Goal: Task Accomplishment & Management: Manage account settings

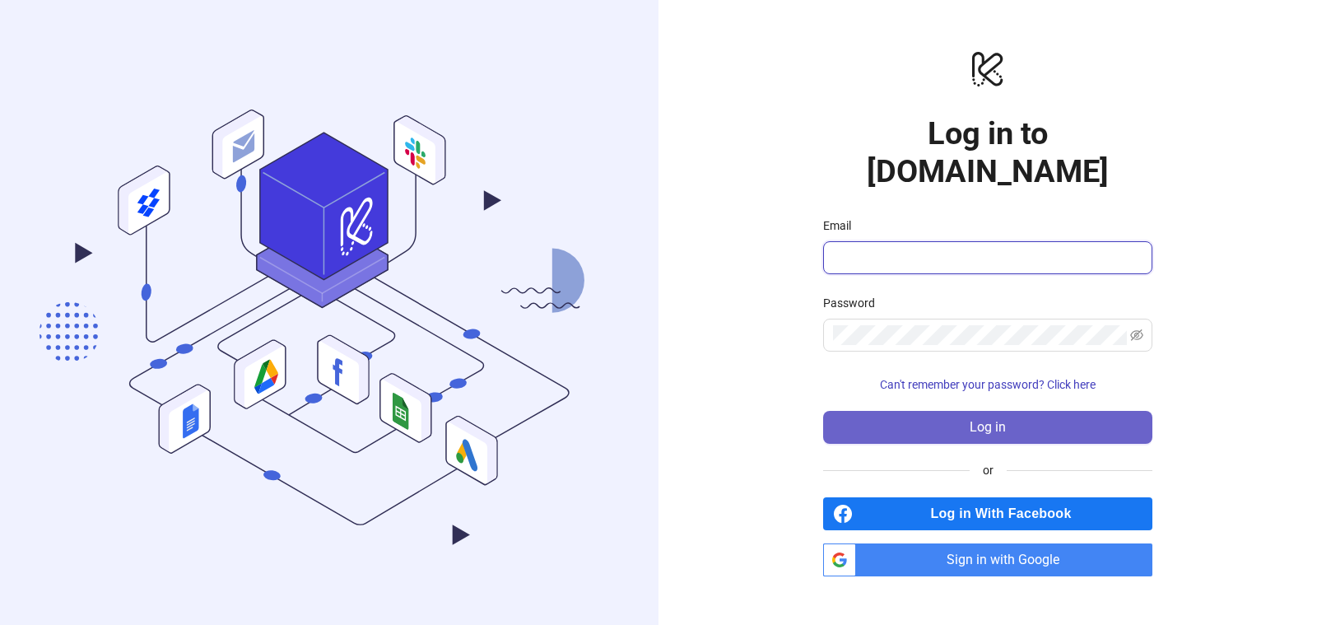
type input "**********"
click at [998, 420] on span "Log in" at bounding box center [988, 427] width 36 height 15
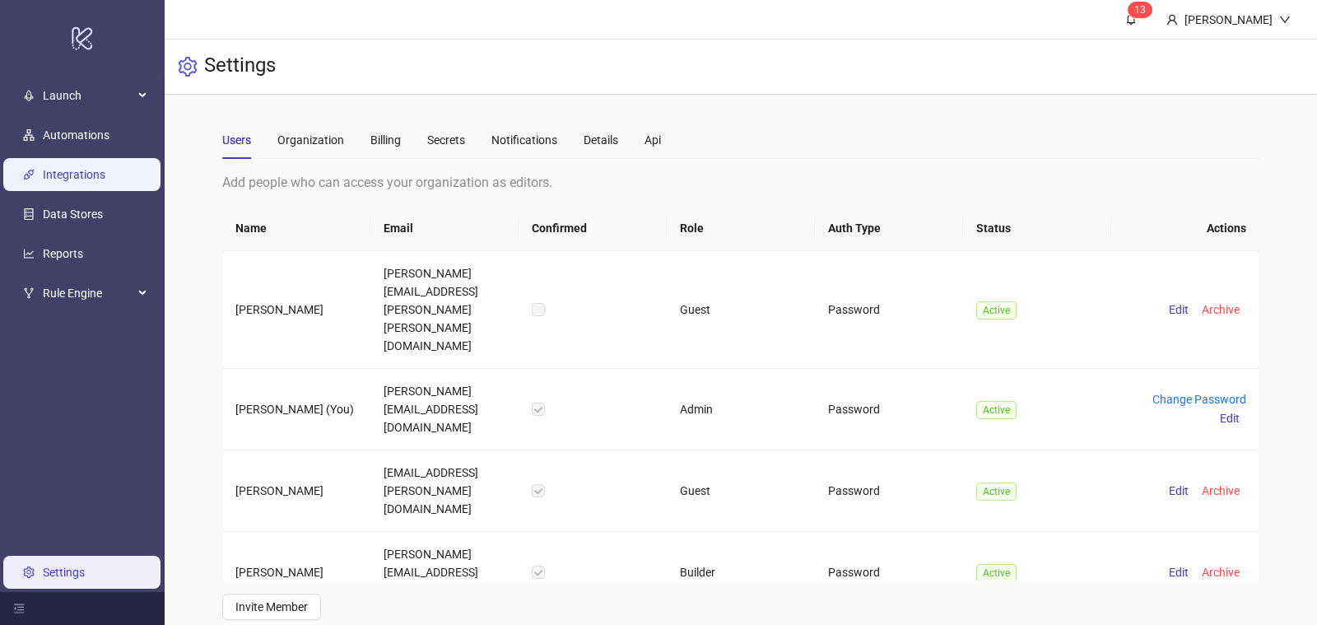
click at [52, 181] on link "Integrations" at bounding box center [74, 175] width 63 height 13
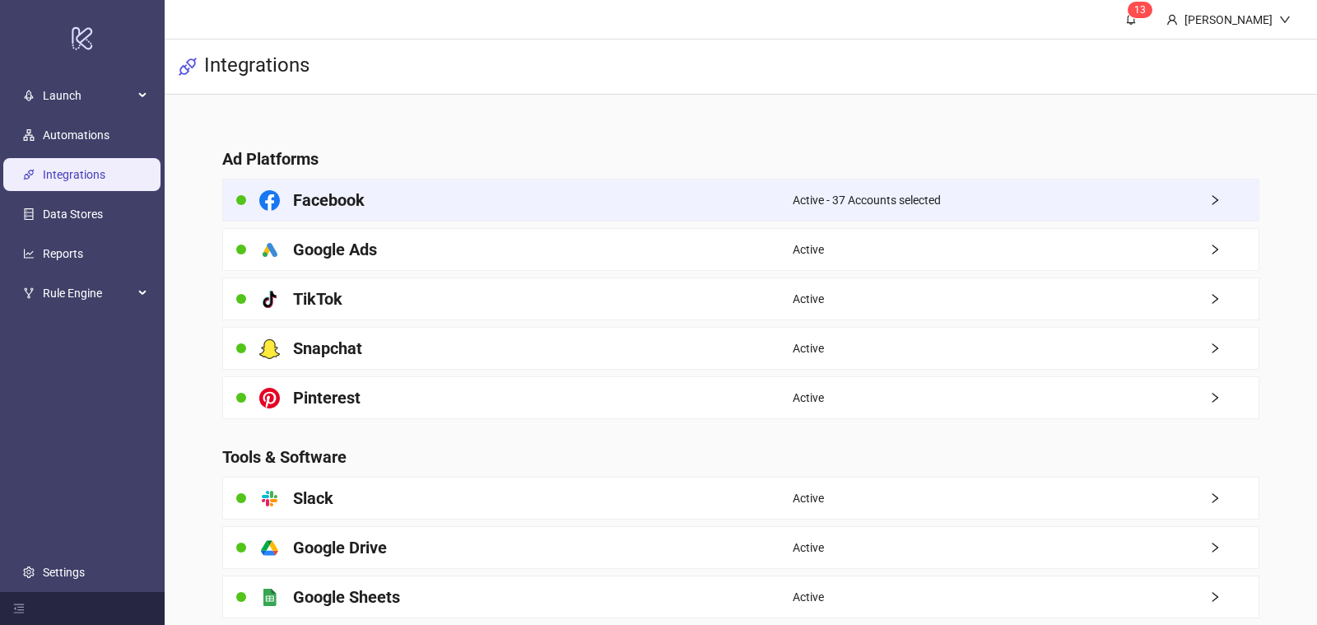
click at [940, 217] on div "Active - 37 Accounts selected" at bounding box center [1026, 199] width 466 height 41
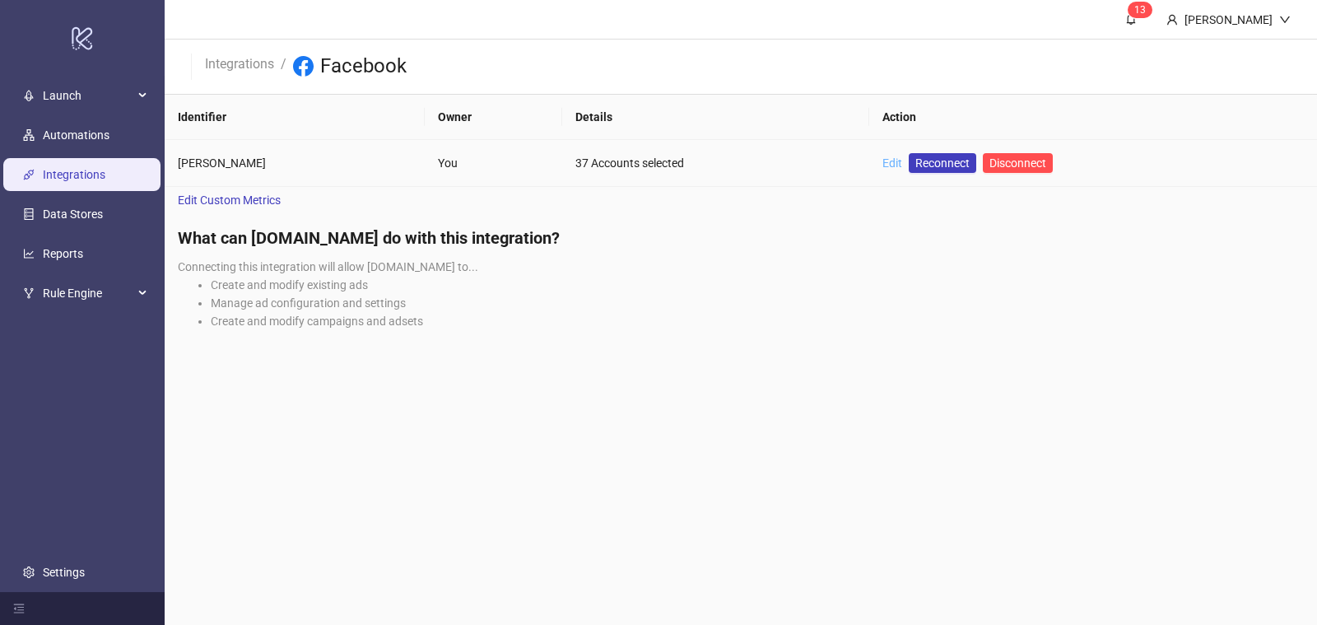
click at [898, 156] on link "Edit" at bounding box center [892, 162] width 20 height 13
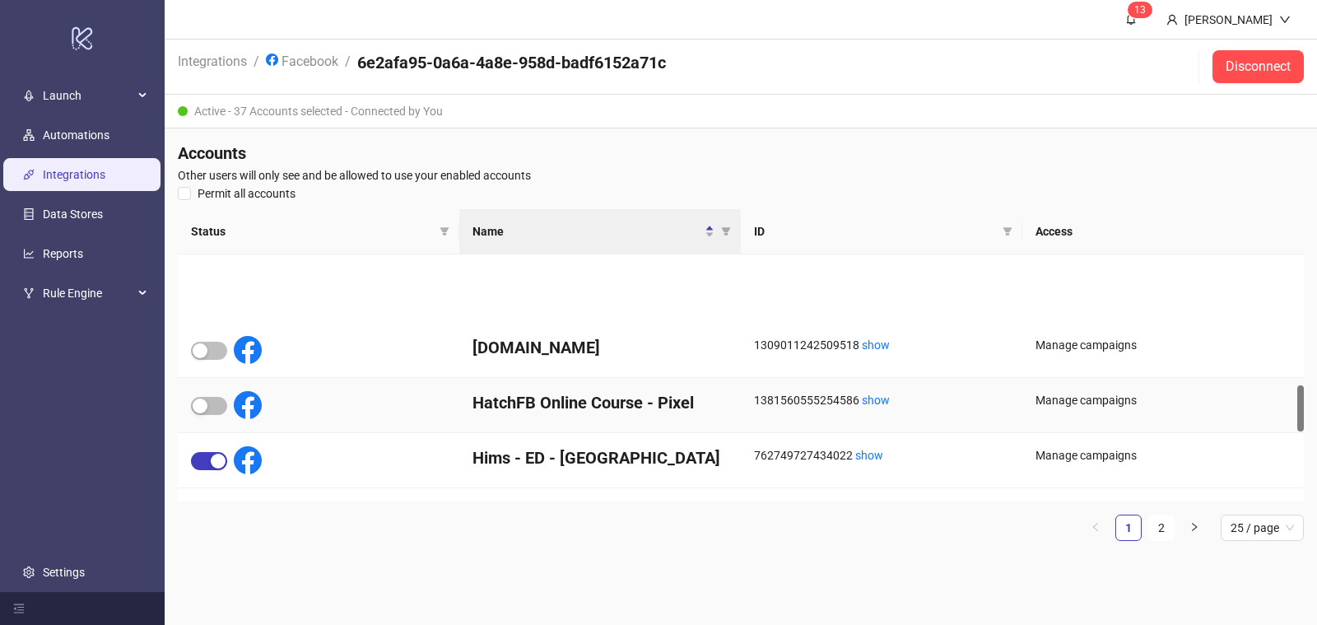
scroll to position [1132, 0]
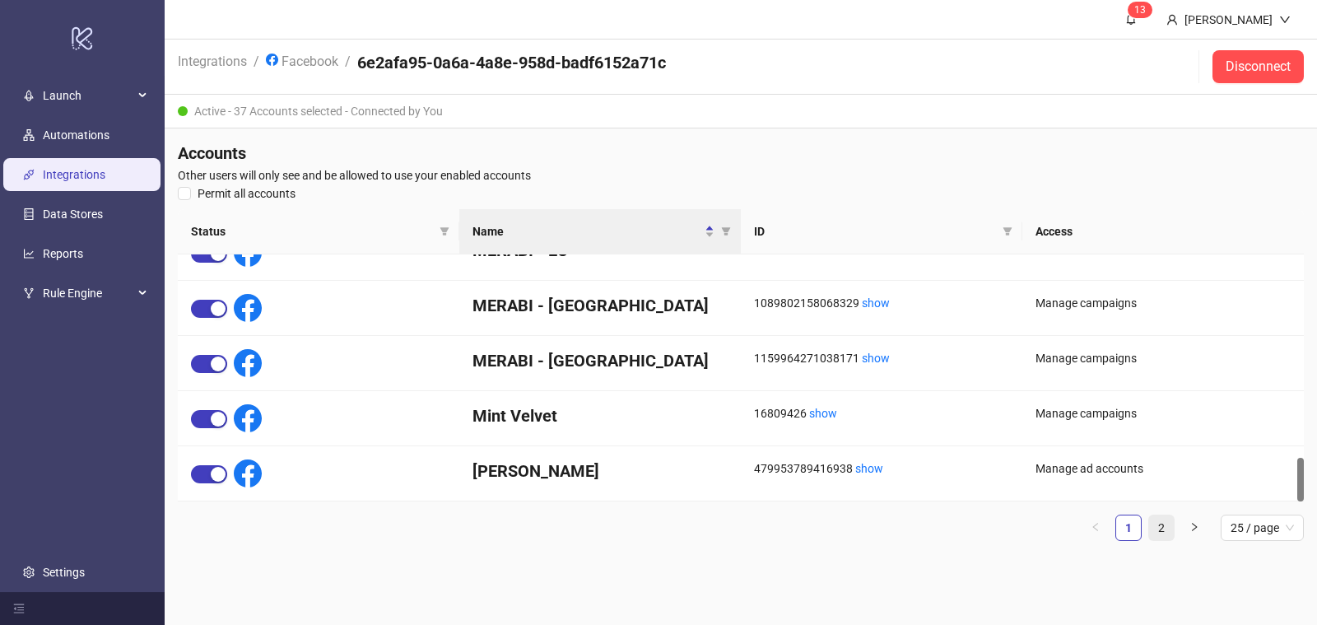
click at [1165, 531] on link "2" at bounding box center [1161, 527] width 25 height 25
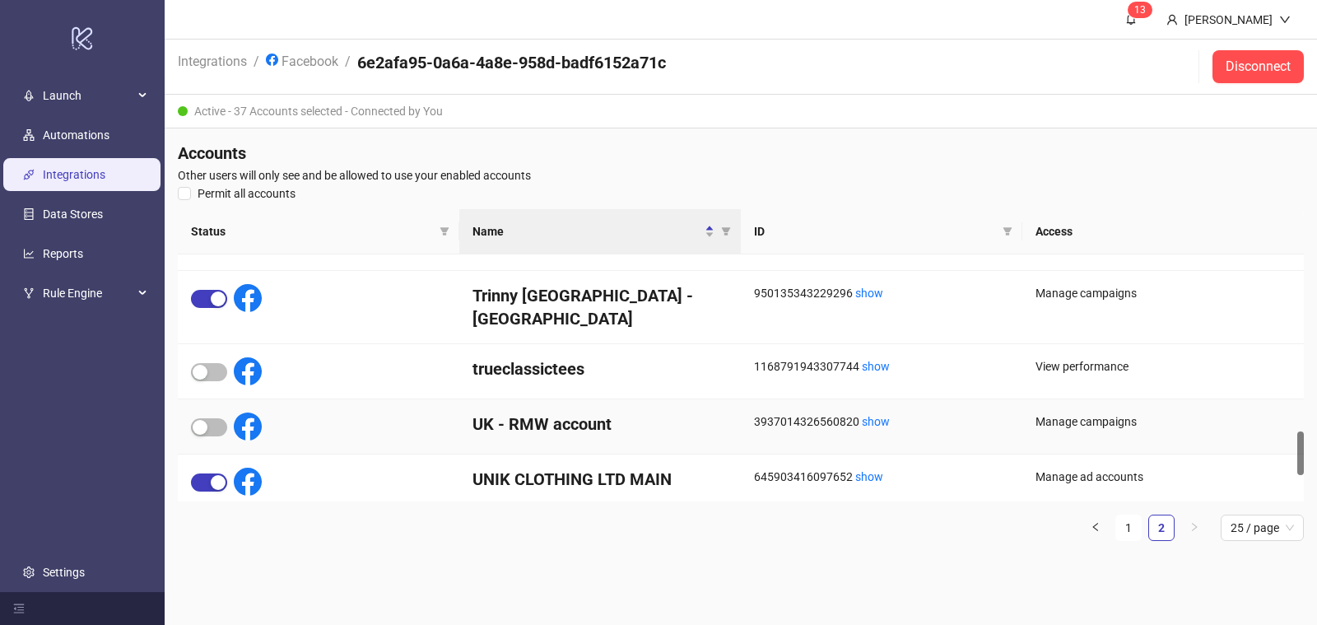
scroll to position [1068, 0]
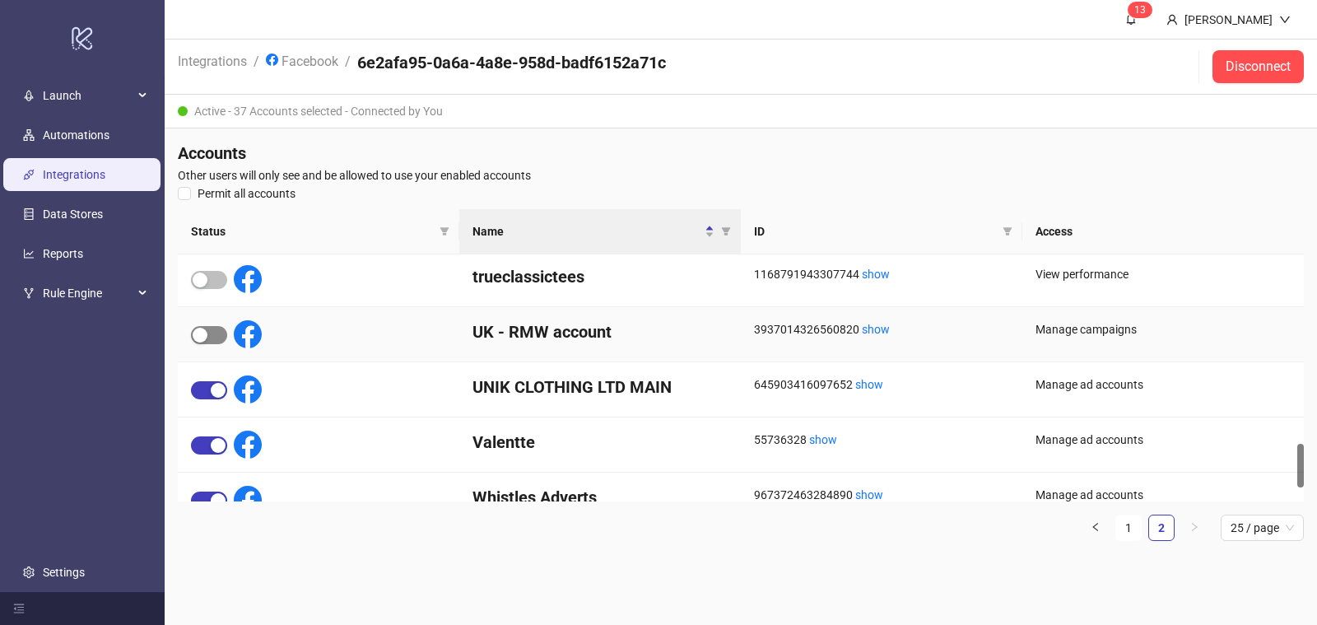
click at [199, 334] on div "button" at bounding box center [200, 335] width 15 height 15
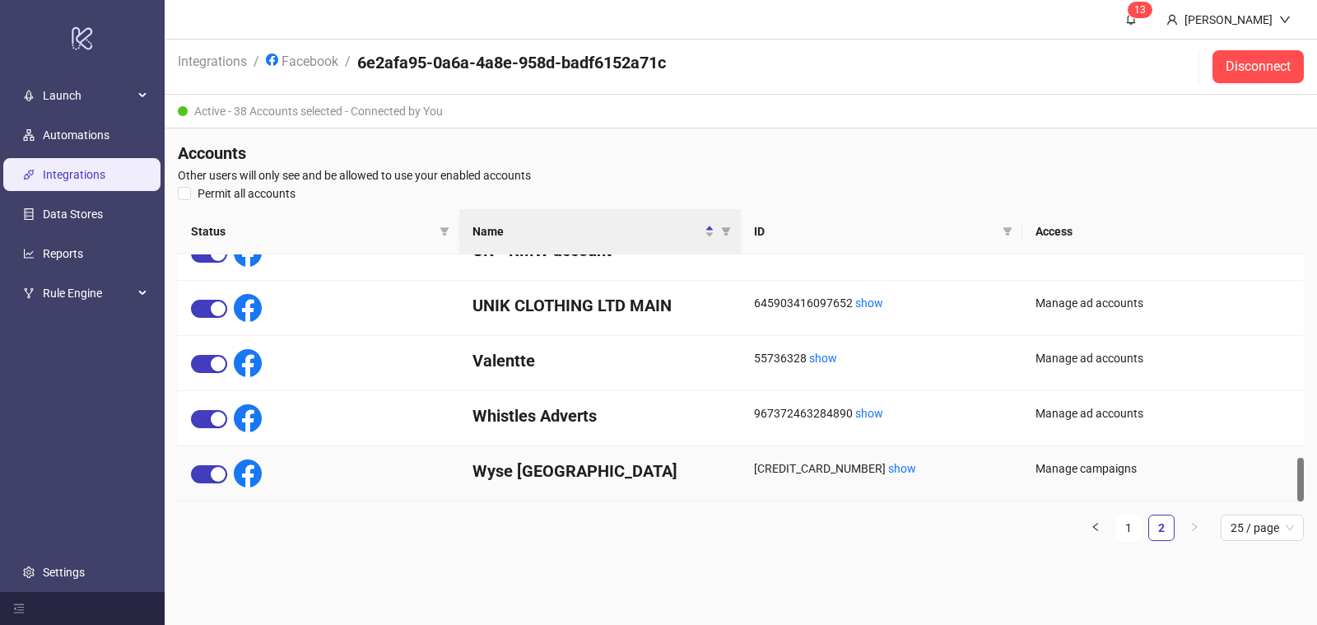
scroll to position [1150, 0]
click at [1128, 528] on link "1" at bounding box center [1128, 527] width 25 height 25
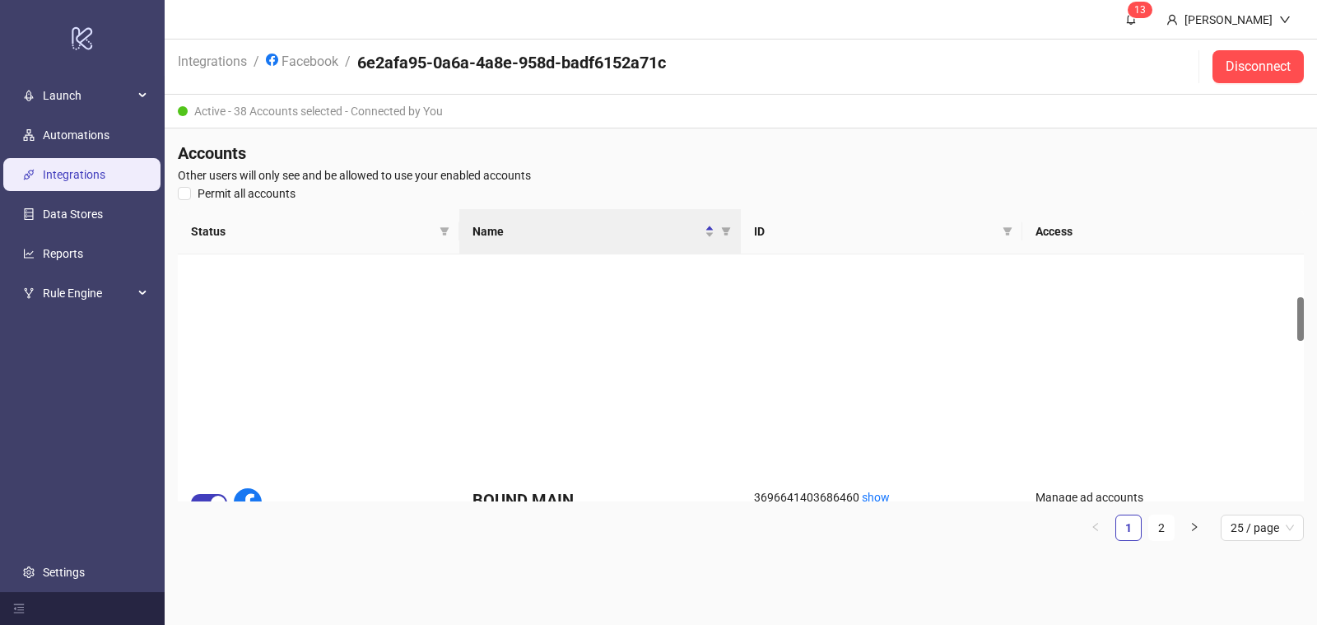
scroll to position [0, 0]
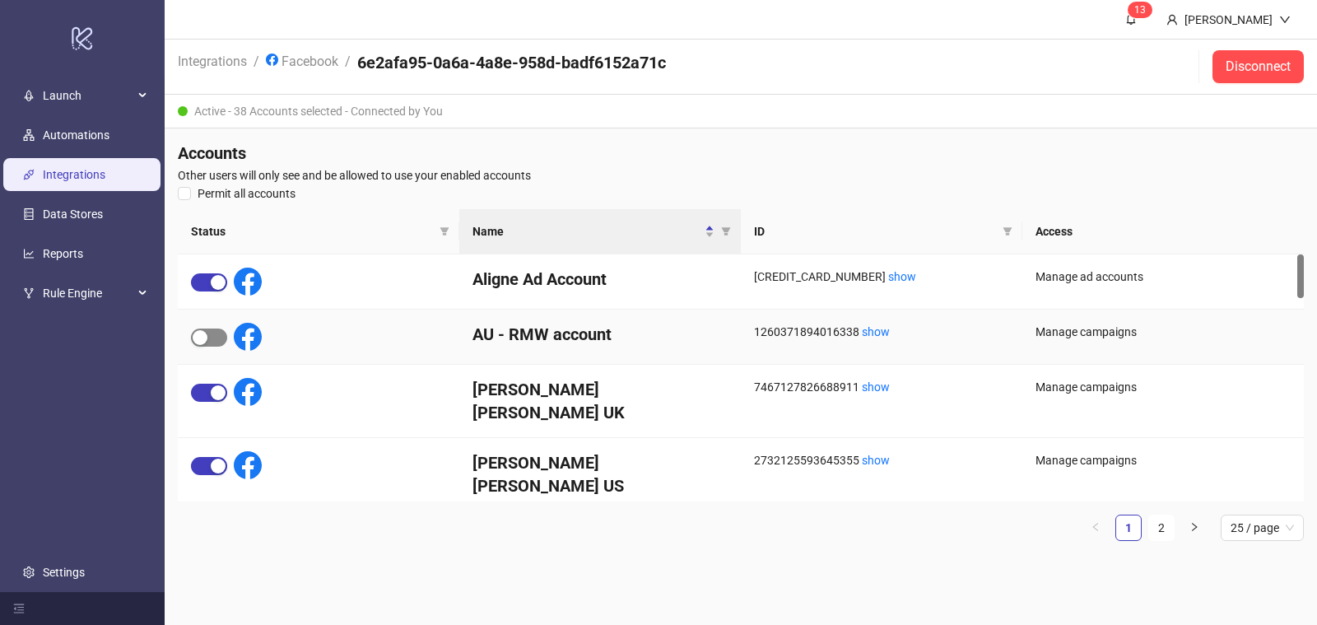
click at [207, 332] on button "button" at bounding box center [209, 337] width 36 height 18
click at [1124, 12] on span "1 3" at bounding box center [1131, 19] width 18 height 18
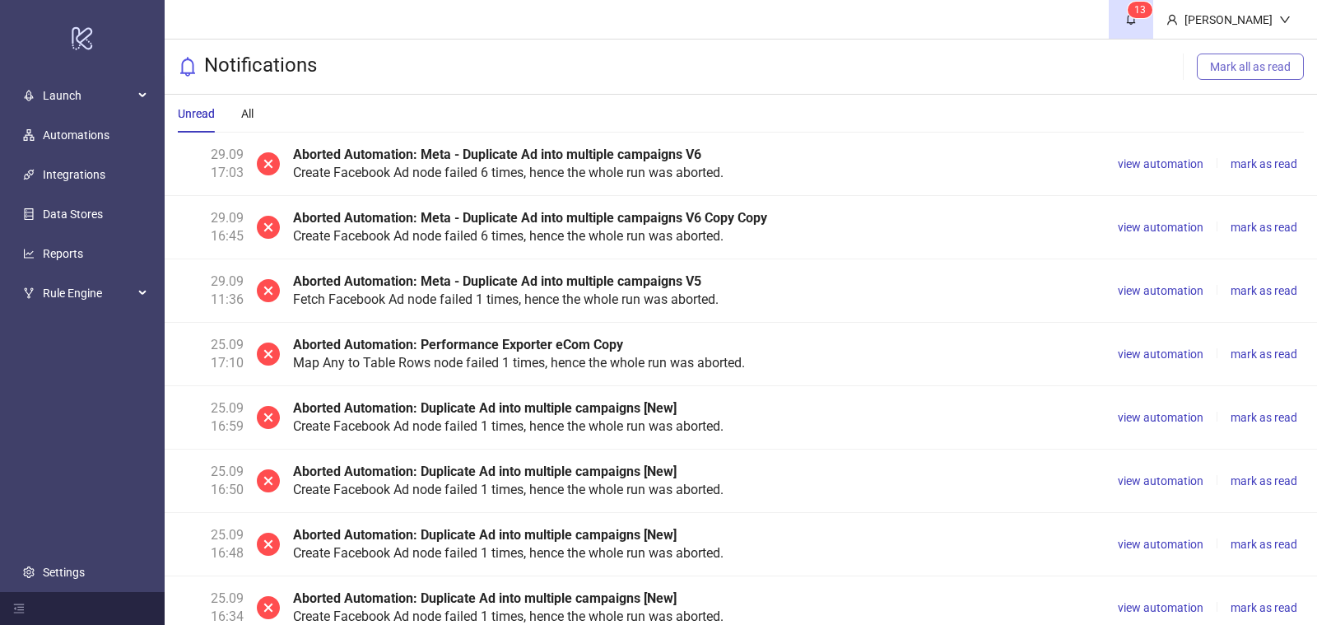
click at [1231, 77] on button "Mark all as read" at bounding box center [1250, 66] width 107 height 26
